Goal: Find contact information: Obtain details needed to contact an individual or organization

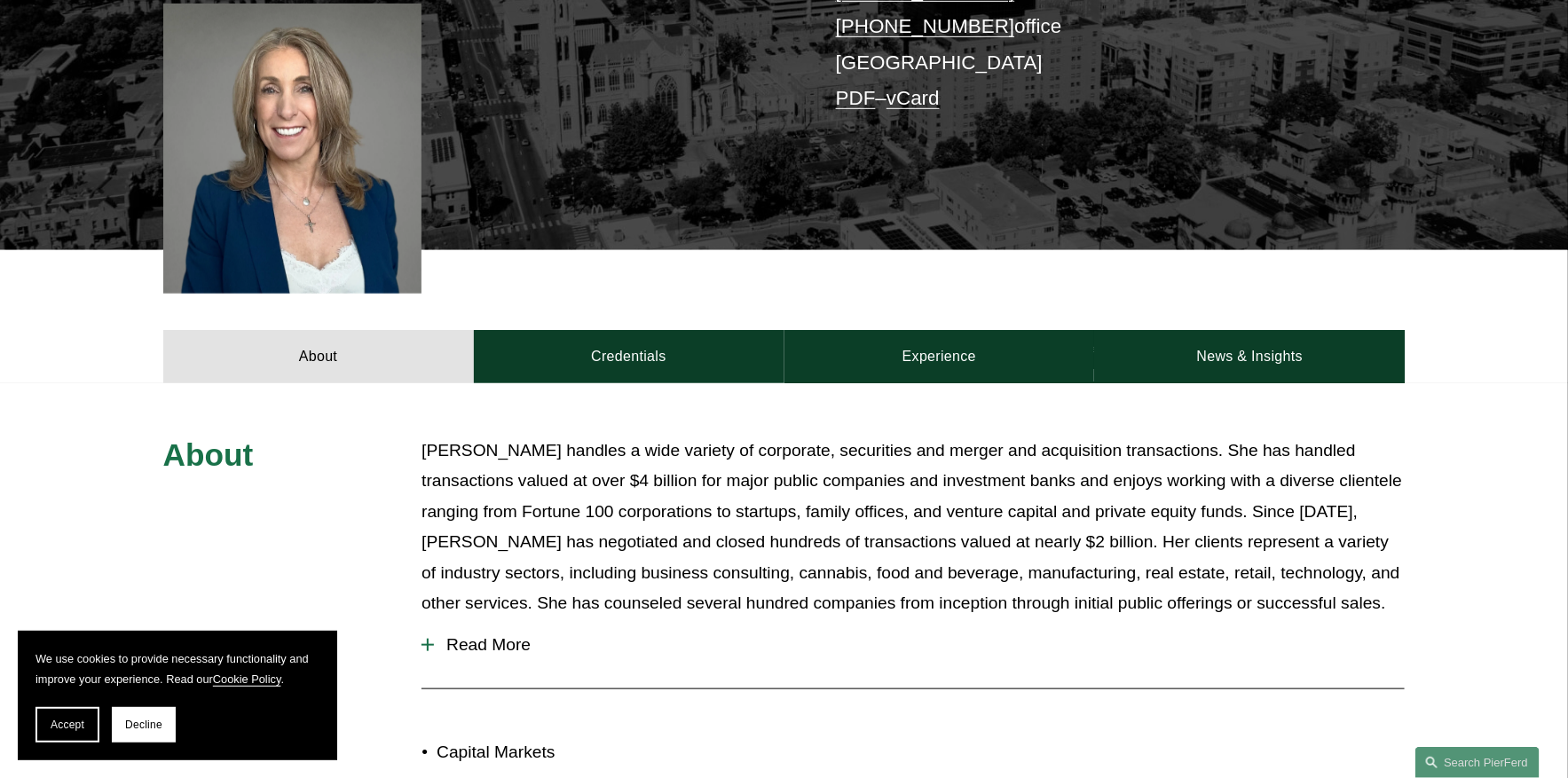
scroll to position [526, 0]
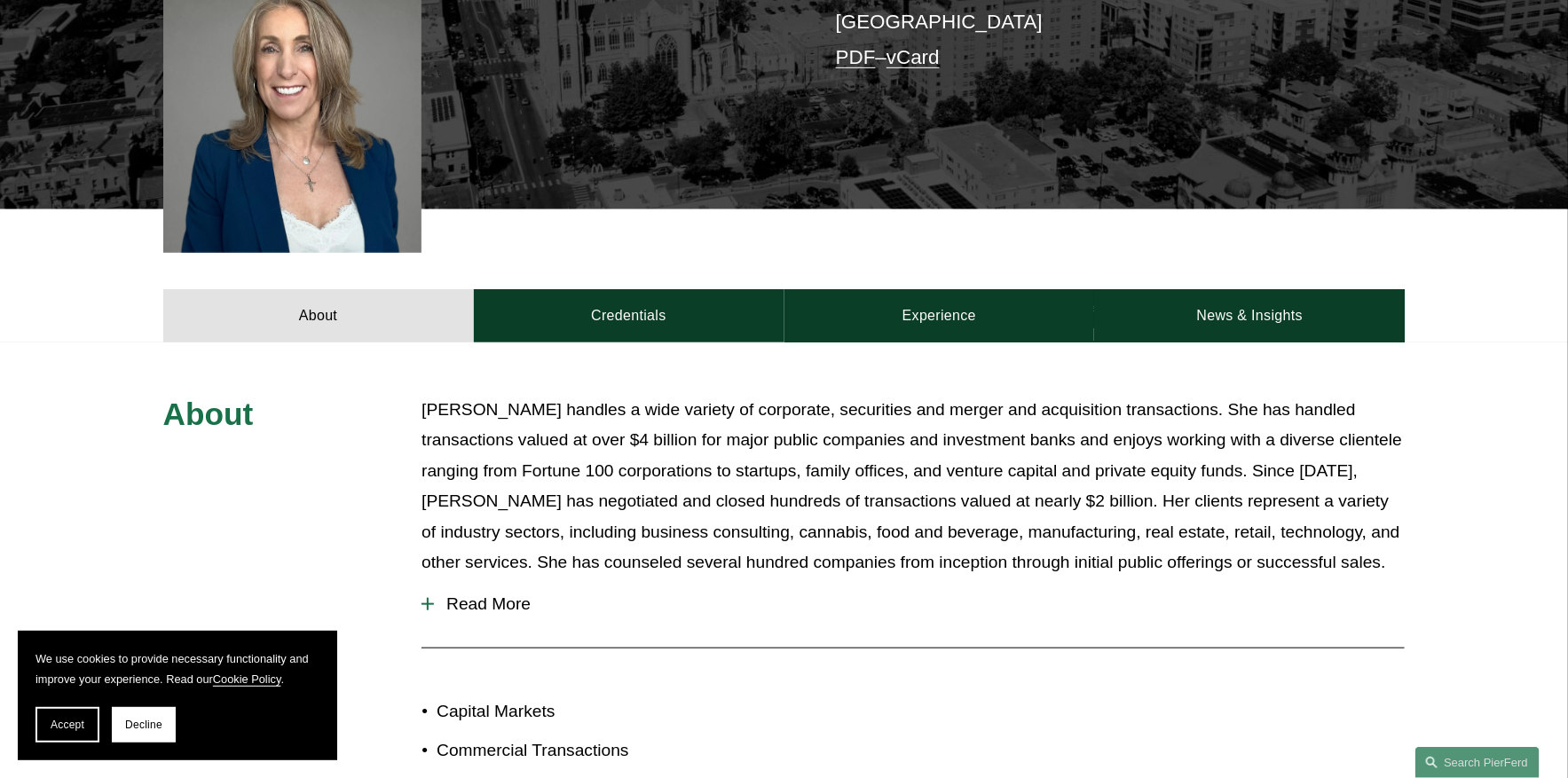
click at [480, 595] on span "Read More" at bounding box center [919, 605] width 971 height 20
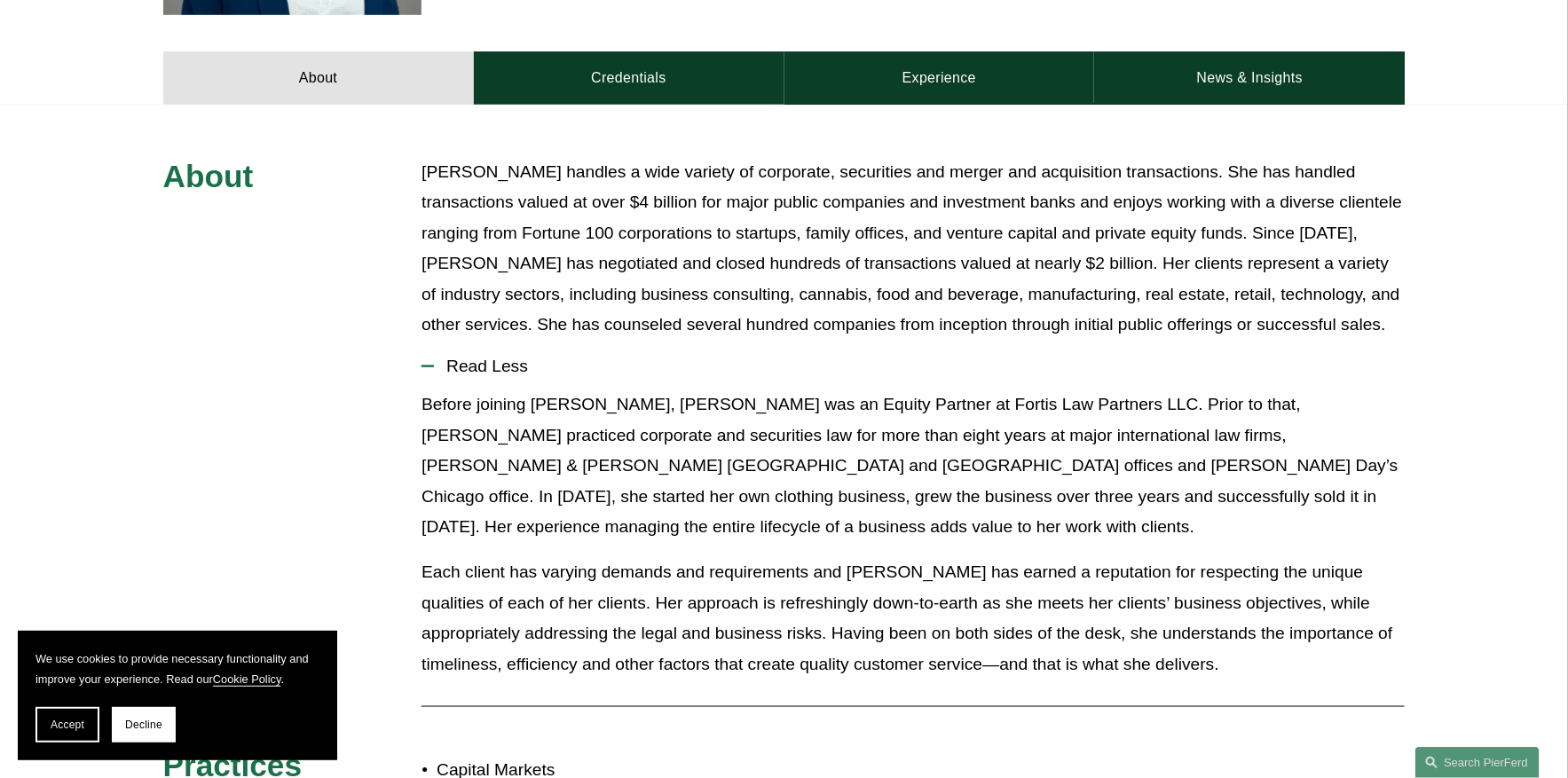
scroll to position [763, 0]
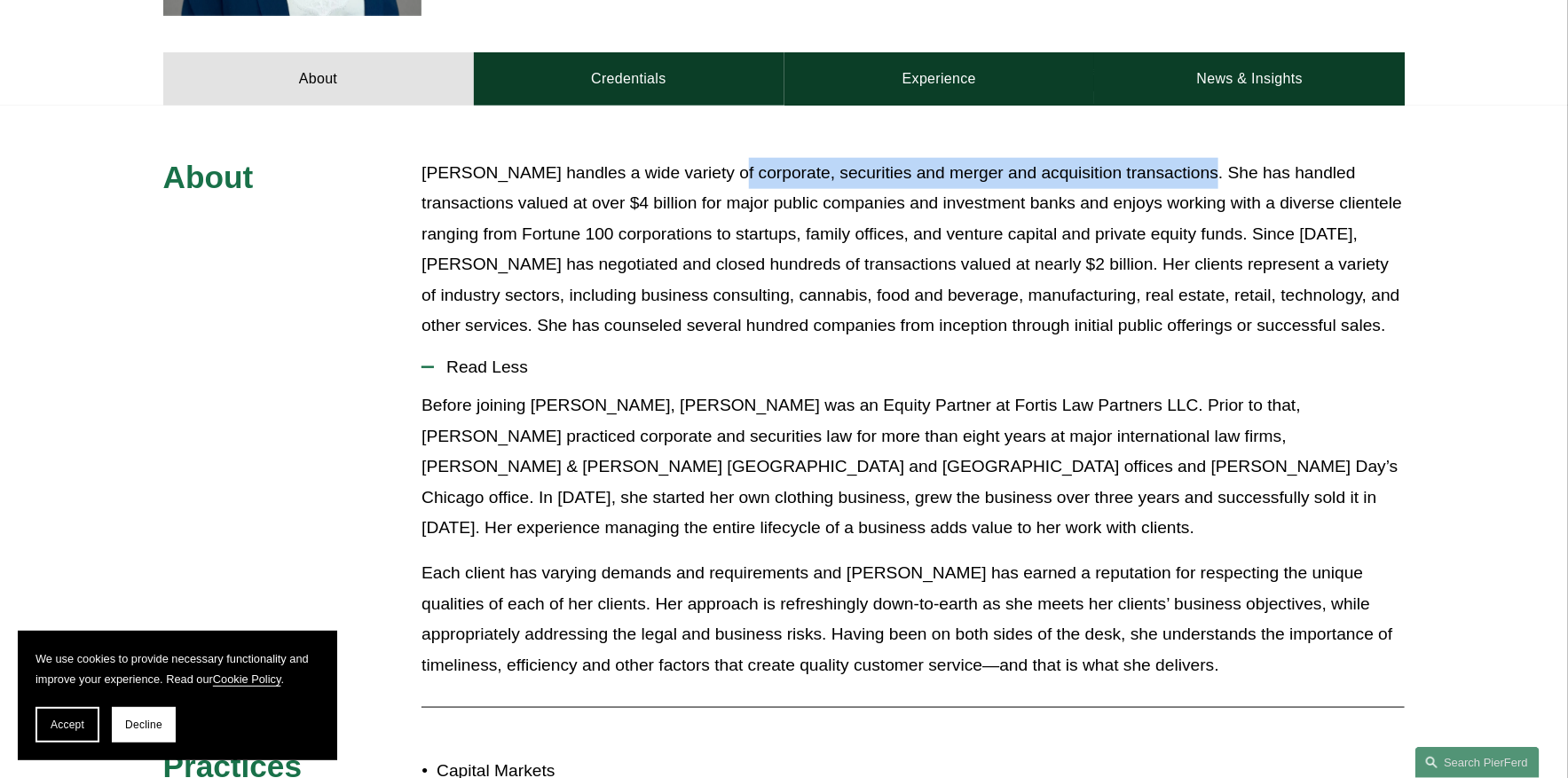
drag, startPoint x: 744, startPoint y: 153, endPoint x: 1185, endPoint y: 157, distance: 441.0
click at [1185, 158] on p "[PERSON_NAME] handles a wide variety of corporate, securities and merger and ac…" at bounding box center [913, 250] width 983 height 184
copy p "corporate, securities and merger and acquisition transactions."
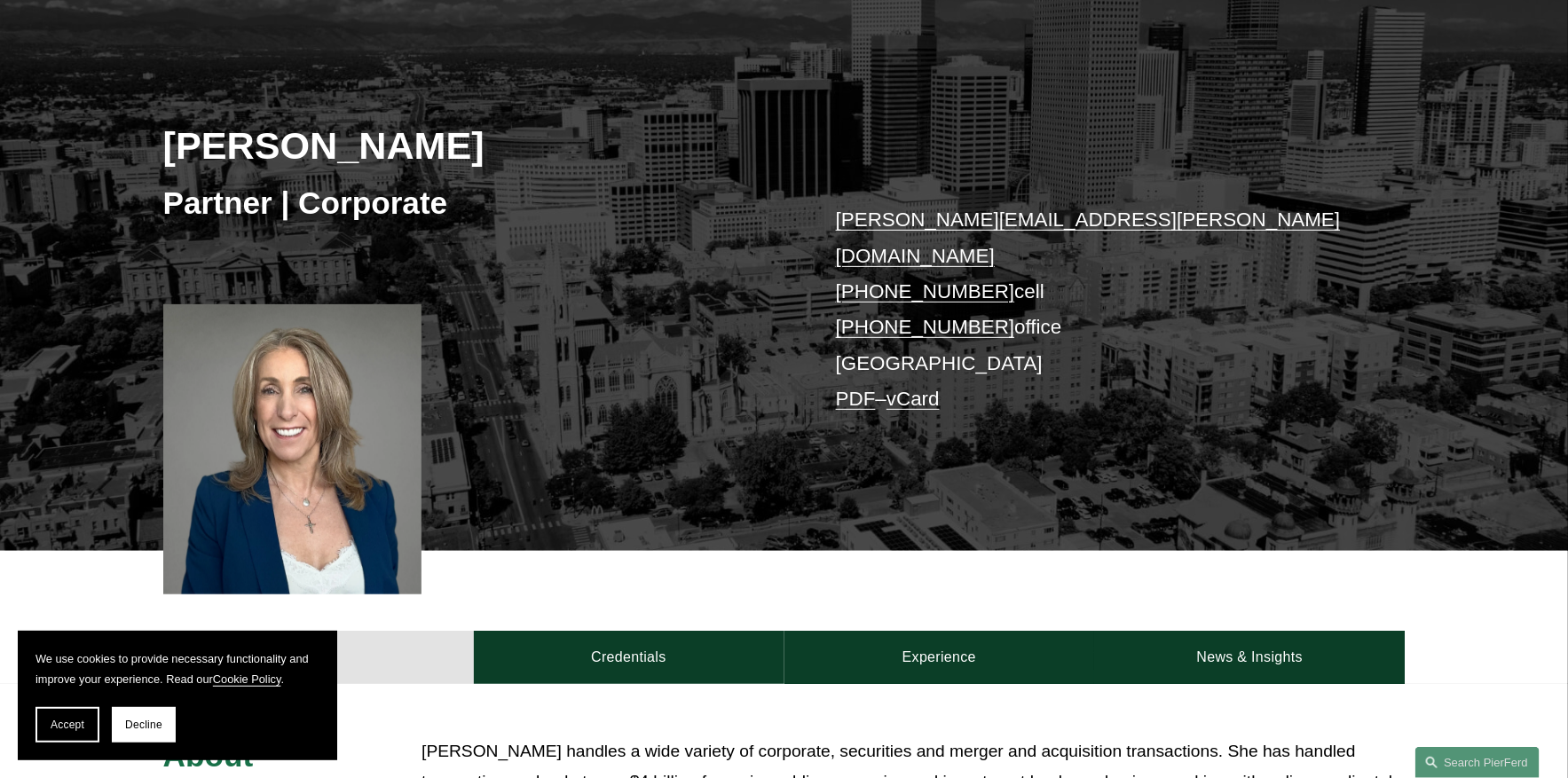
scroll to position [176, 0]
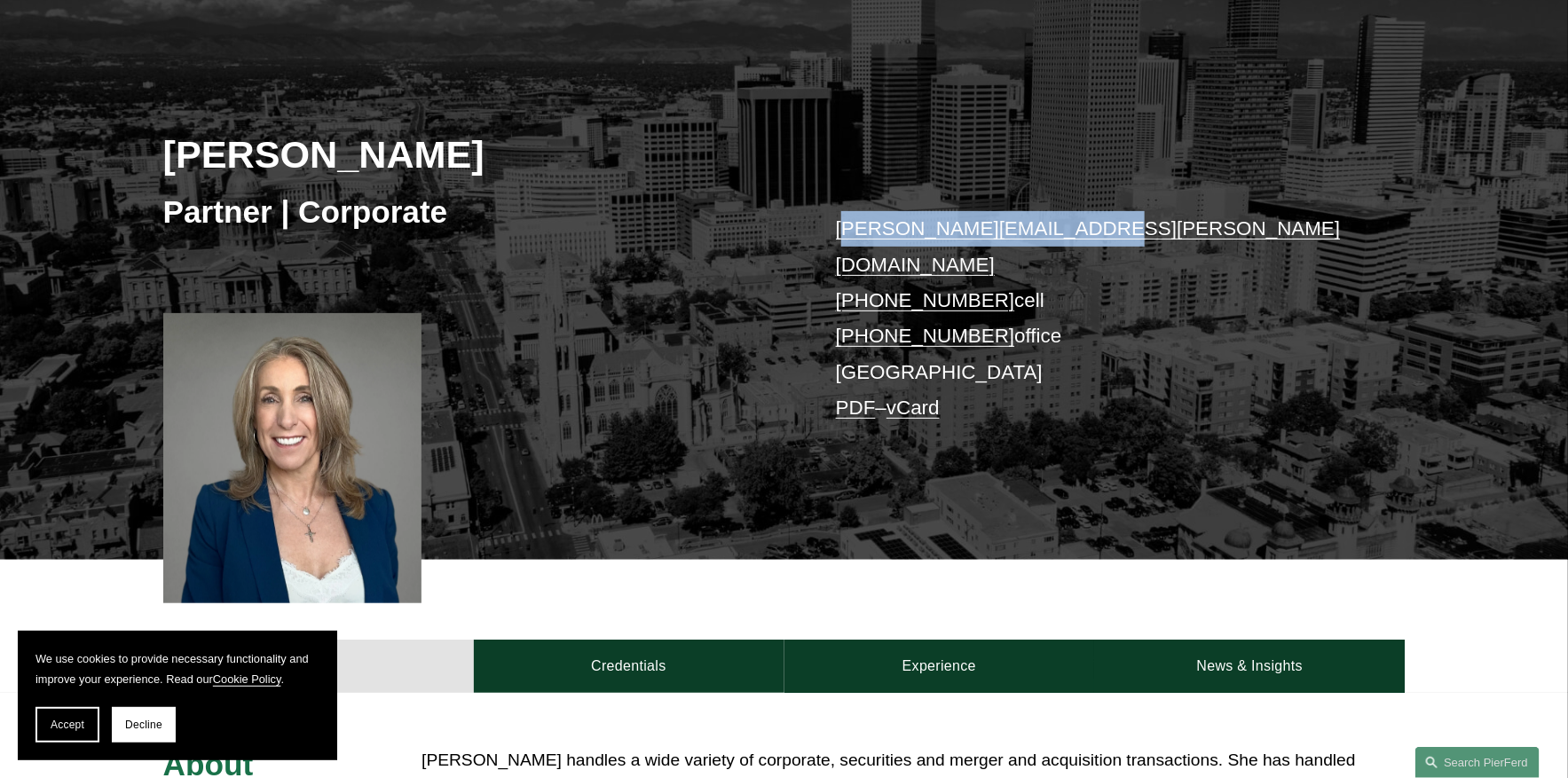
drag, startPoint x: 1093, startPoint y: 234, endPoint x: 838, endPoint y: 229, distance: 255.0
click at [838, 230] on p "[PERSON_NAME][EMAIL_ADDRESS][PERSON_NAME][DOMAIN_NAME] [PHONE_NUMBER] cell [PHO…" at bounding box center [1094, 319] width 517 height 215
copy link "[EMAIL_ADDRESS][PERSON_NAME][DOMAIN_NAME]"
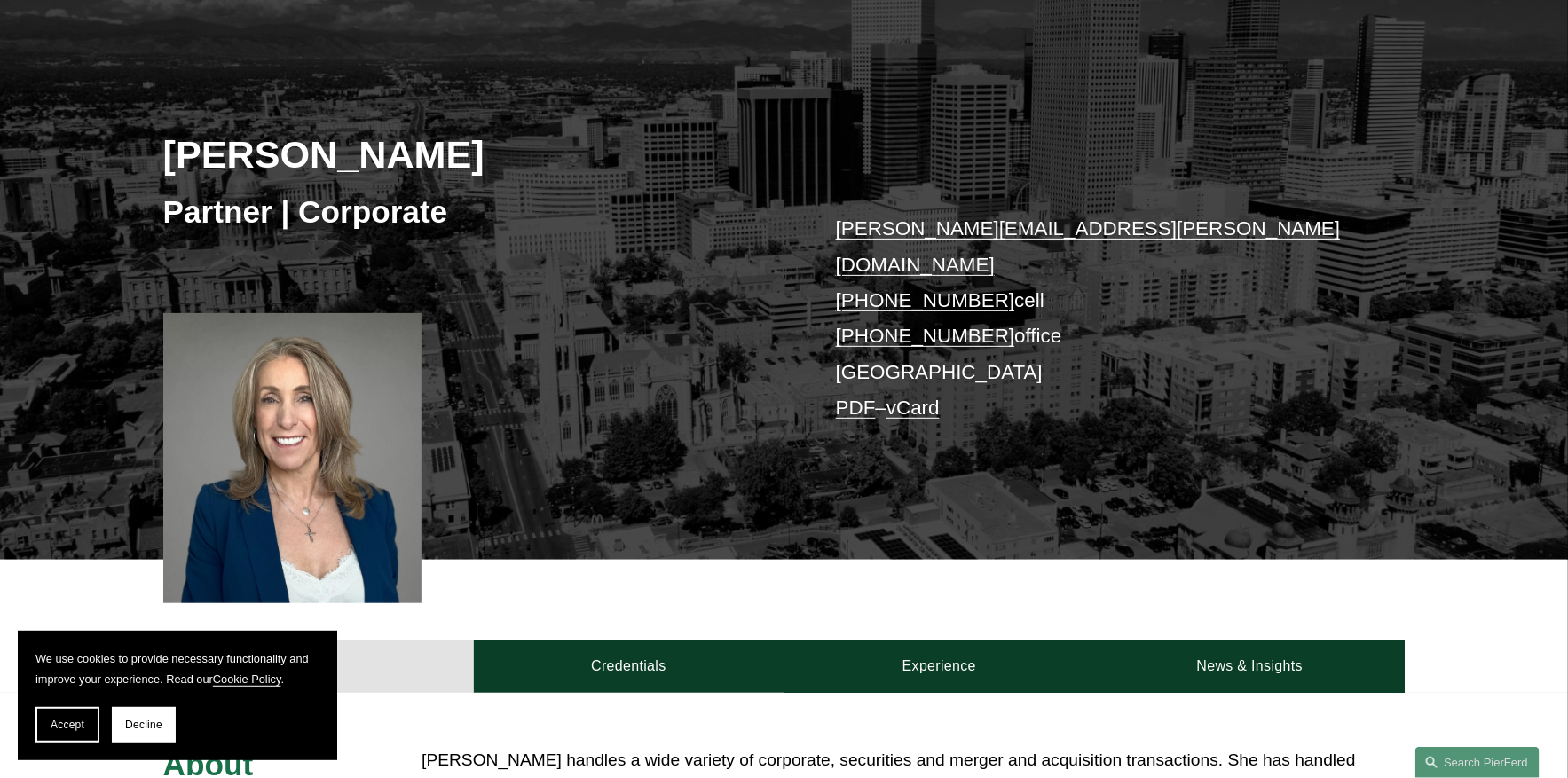
click at [814, 226] on div "[PERSON_NAME] Partner | Corporate [PERSON_NAME][EMAIL_ADDRESS][PERSON_NAME][DOM…" at bounding box center [784, 293] width 1568 height 535
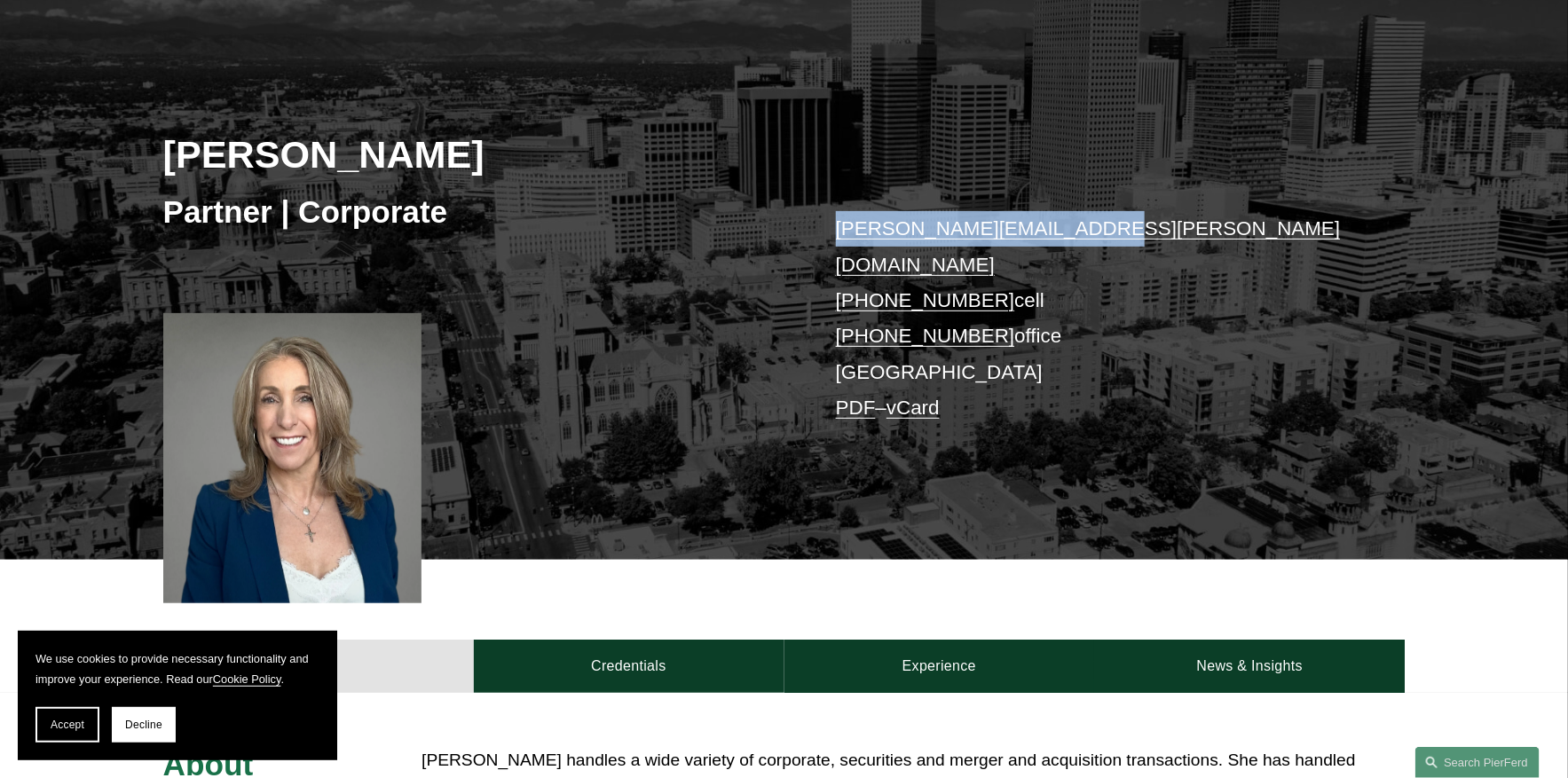
drag, startPoint x: 1080, startPoint y: 232, endPoint x: 782, endPoint y: 231, distance: 298.0
click at [782, 231] on div "[PERSON_NAME] Partner | Corporate [PERSON_NAME][EMAIL_ADDRESS][PERSON_NAME][DOM…" at bounding box center [784, 293] width 1568 height 535
copy div "[PERSON_NAME][EMAIL_ADDRESS][PERSON_NAME][DOMAIN_NAME]"
